Goal: Navigation & Orientation: Find specific page/section

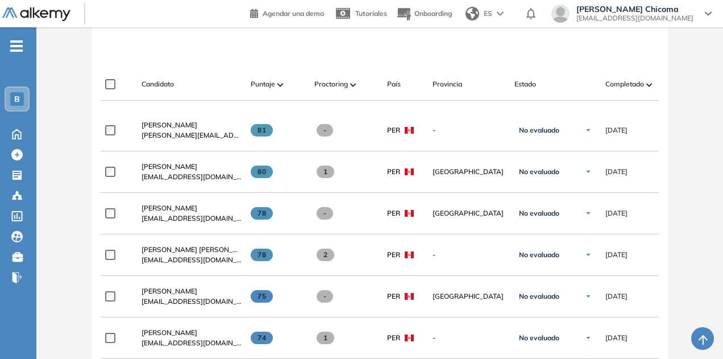
scroll to position [317, 0]
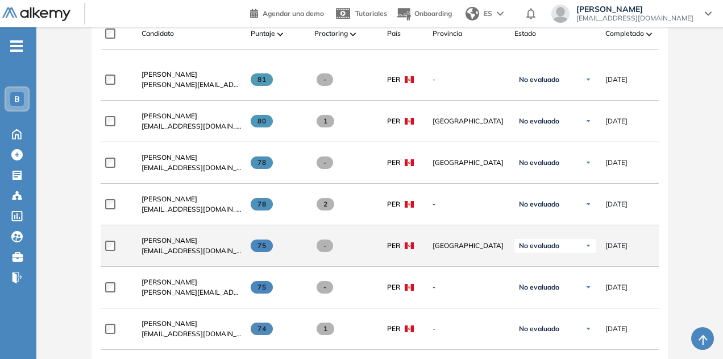
scroll to position [406, 0]
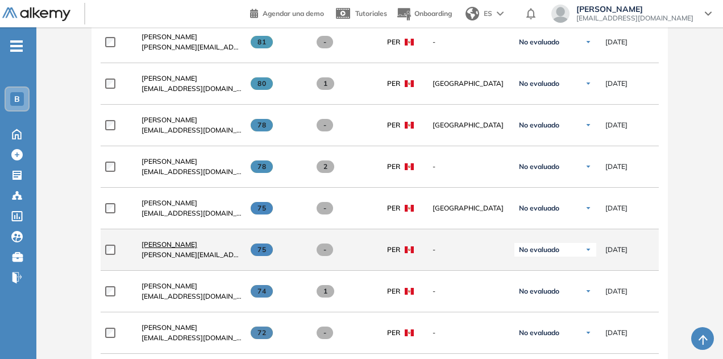
click at [188, 249] on span "[PERSON_NAME]" at bounding box center [170, 244] width 56 height 9
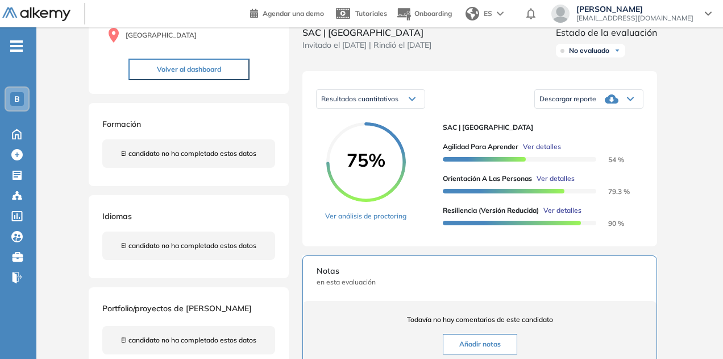
scroll to position [133, 0]
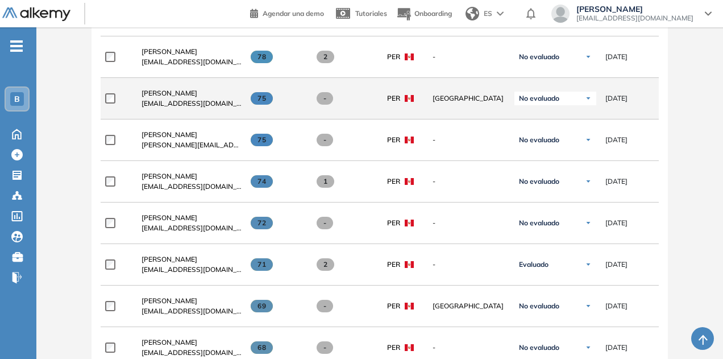
scroll to position [545, 0]
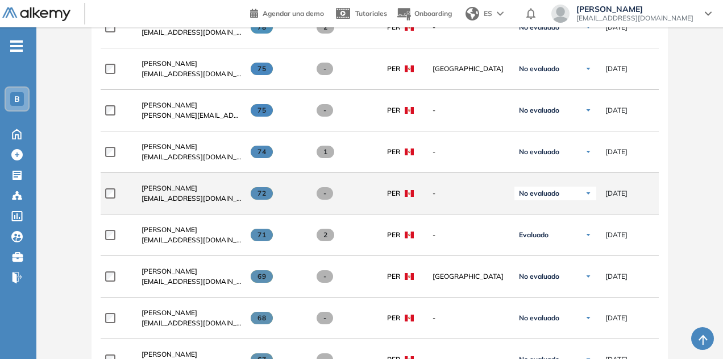
click at [184, 197] on span "[EMAIL_ADDRESS][DOMAIN_NAME]" at bounding box center [192, 198] width 100 height 10
click at [186, 192] on span "[PERSON_NAME]" at bounding box center [170, 188] width 56 height 9
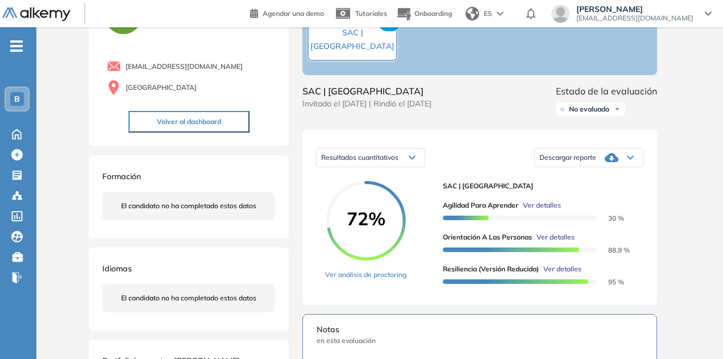
scroll to position [73, 0]
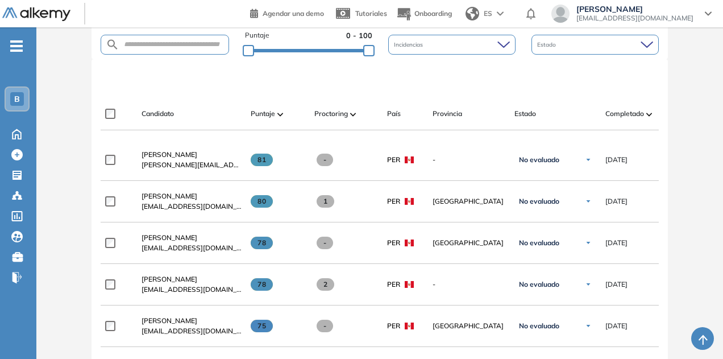
scroll to position [300, 0]
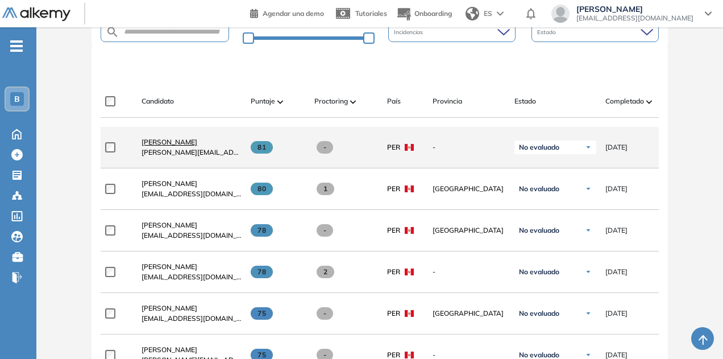
click at [193, 146] on span "[PERSON_NAME]" at bounding box center [170, 142] width 56 height 9
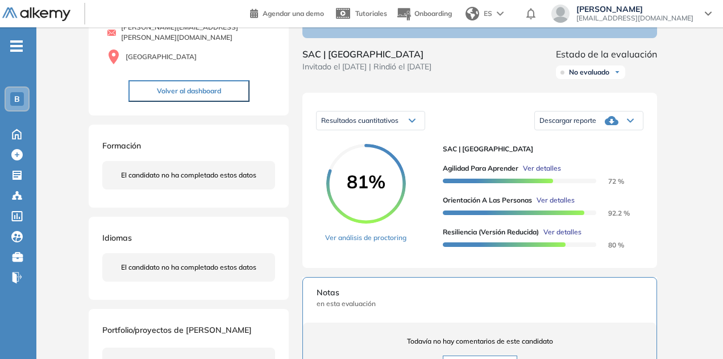
scroll to position [111, 0]
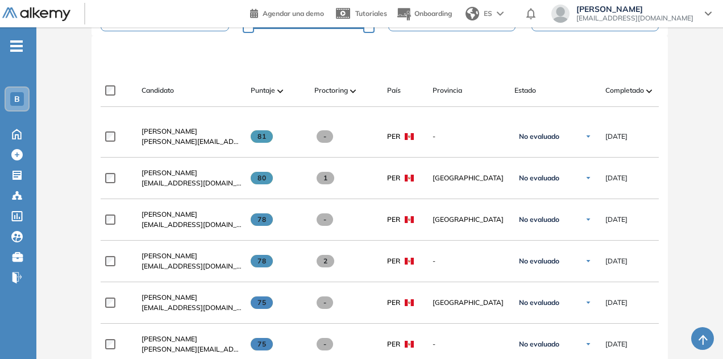
scroll to position [312, 0]
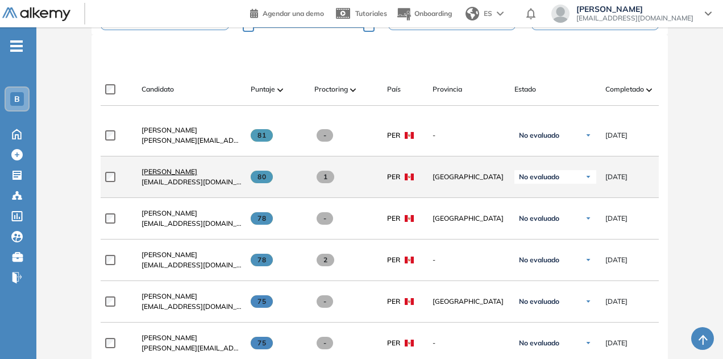
click at [153, 173] on span "[PERSON_NAME]" at bounding box center [170, 171] width 56 height 9
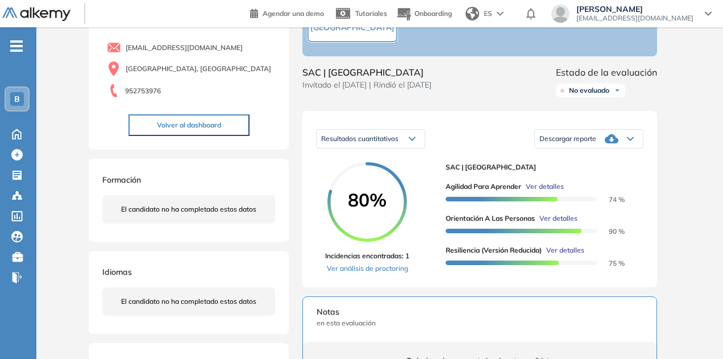
scroll to position [93, 0]
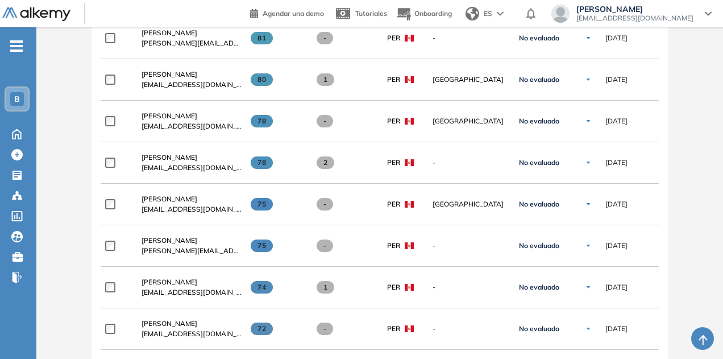
scroll to position [411, 0]
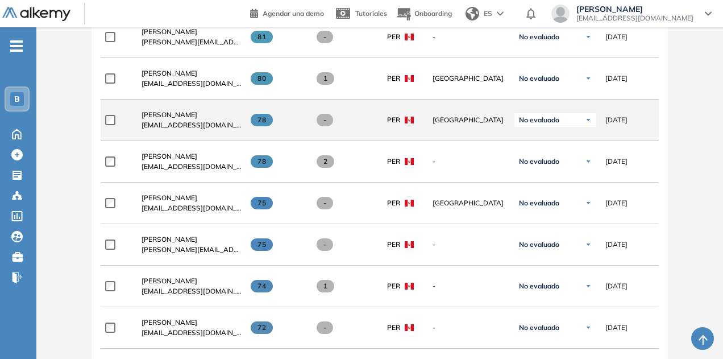
click at [172, 125] on span "[EMAIL_ADDRESS][DOMAIN_NAME]" at bounding box center [192, 125] width 100 height 10
click at [175, 117] on span "[PERSON_NAME]" at bounding box center [170, 114] width 56 height 9
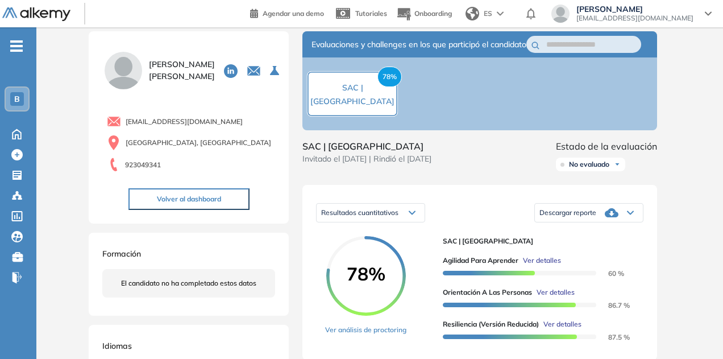
scroll to position [80, 0]
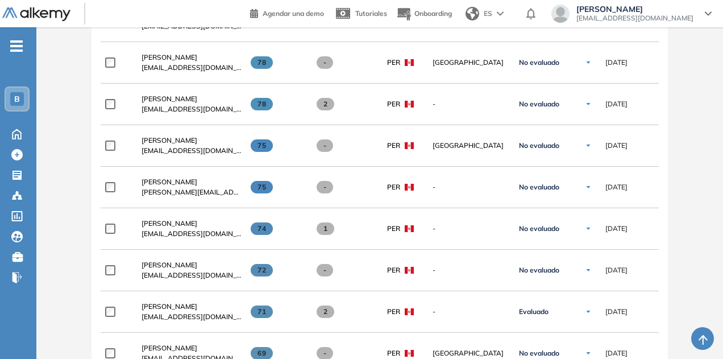
scroll to position [470, 0]
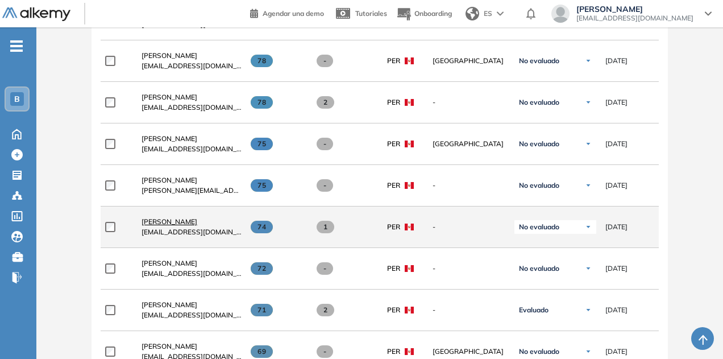
click at [163, 222] on span "[PERSON_NAME]" at bounding box center [170, 221] width 56 height 9
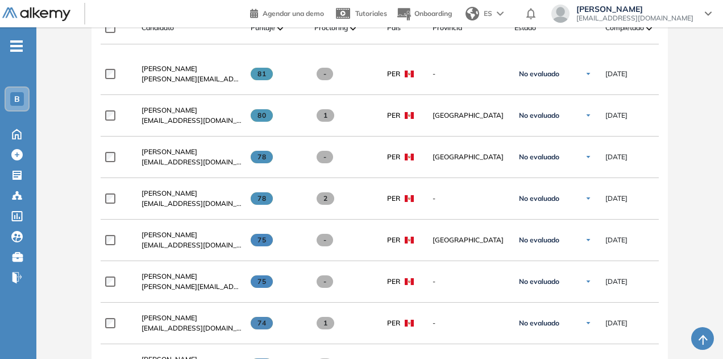
scroll to position [449, 0]
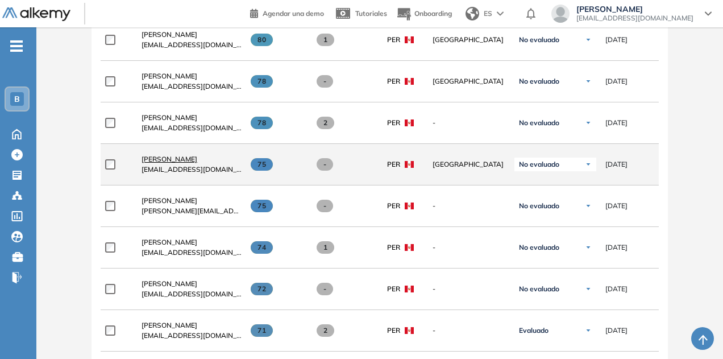
click at [177, 160] on span "[PERSON_NAME]" at bounding box center [170, 159] width 56 height 9
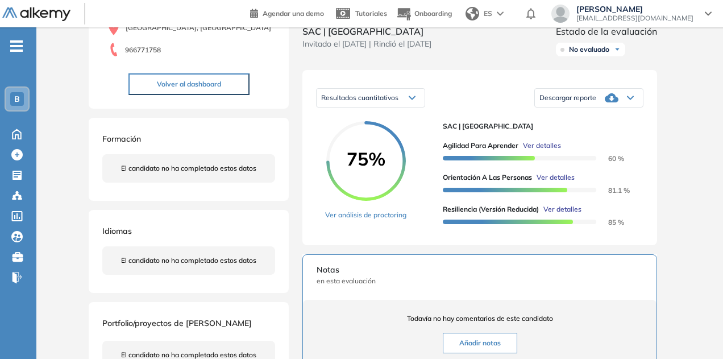
scroll to position [134, 0]
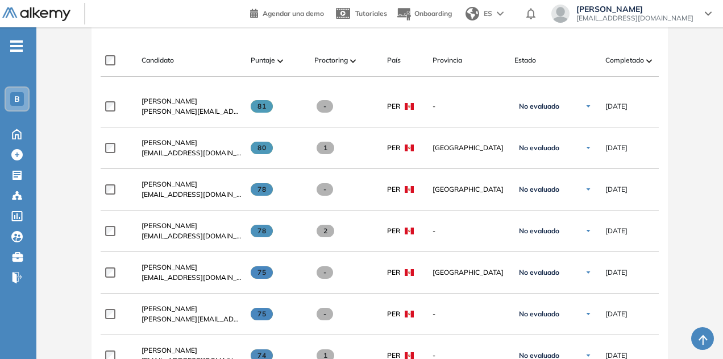
scroll to position [475, 0]
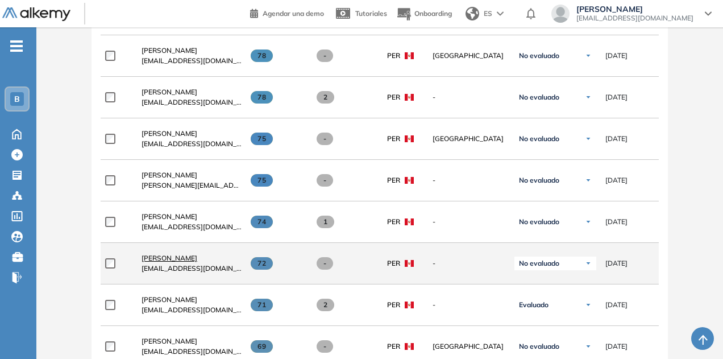
click at [177, 259] on span "[PERSON_NAME]" at bounding box center [170, 258] width 56 height 9
